Goal: Information Seeking & Learning: Learn about a topic

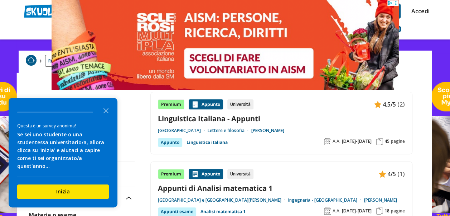
scroll to position [36, 0]
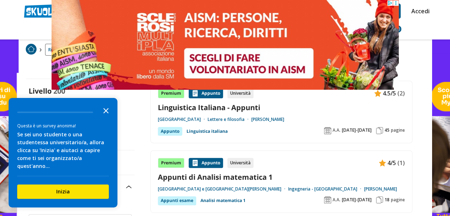
click at [109, 117] on icon "Close the survey" at bounding box center [106, 110] width 14 height 14
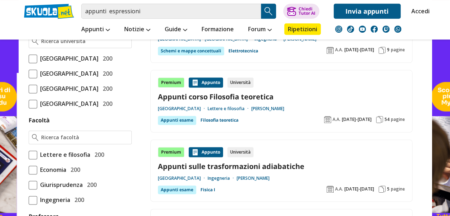
scroll to position [322, 0]
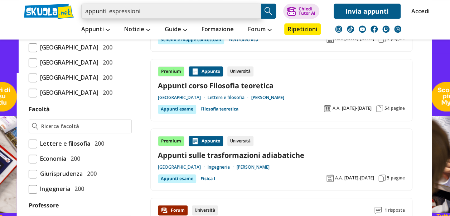
click at [226, 14] on input "appunti espressioni" at bounding box center [171, 11] width 180 height 15
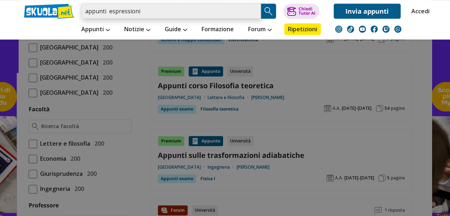
click at [255, 10] on input "appunti espressioni" at bounding box center [171, 11] width 180 height 15
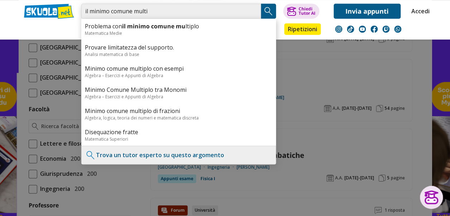
click at [177, 8] on input "il minimo comune multi" at bounding box center [171, 11] width 180 height 15
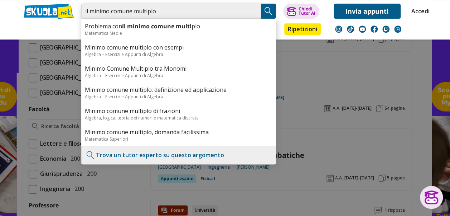
type input "il minimo comune multiplo"
click at [272, 8] on img "Search Button" at bounding box center [268, 11] width 11 height 11
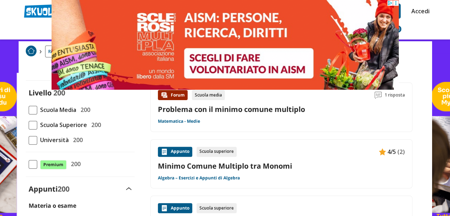
scroll to position [72, 0]
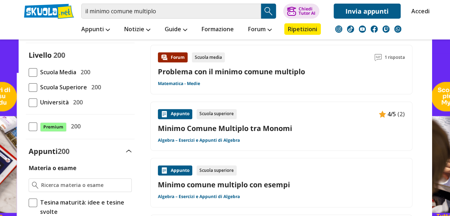
click at [230, 184] on link "Minimo comune multiplo con esempi" at bounding box center [281, 185] width 247 height 10
